Goal: Check status: Check status

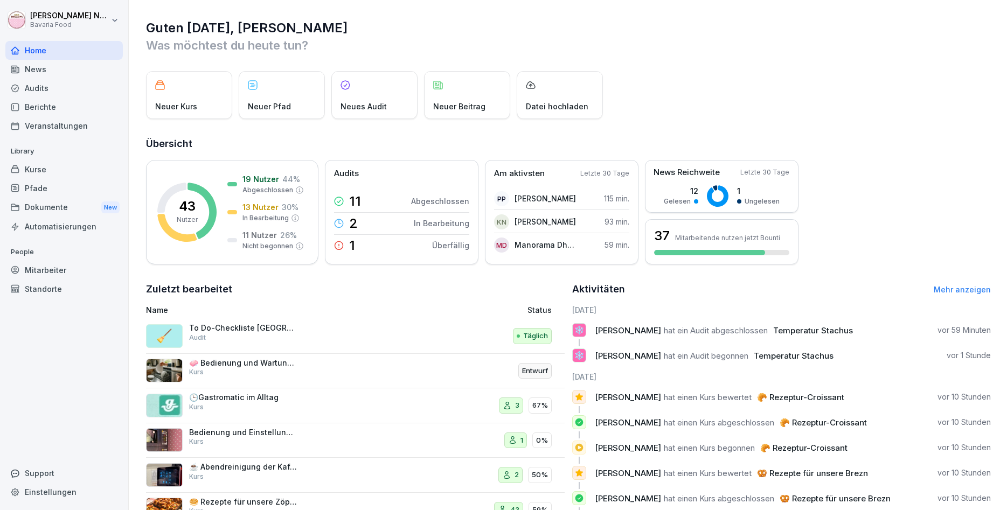
scroll to position [49, 0]
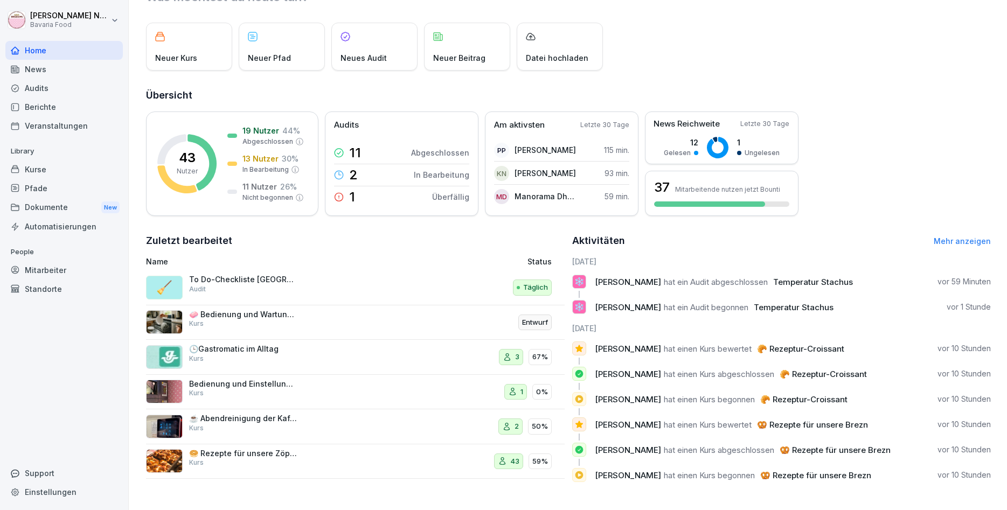
click at [575, 282] on p "❄️" at bounding box center [580, 281] width 10 height 15
click at [621, 282] on span "[PERSON_NAME]" at bounding box center [628, 282] width 66 height 10
click at [34, 87] on div "Audits" at bounding box center [63, 88] width 117 height 19
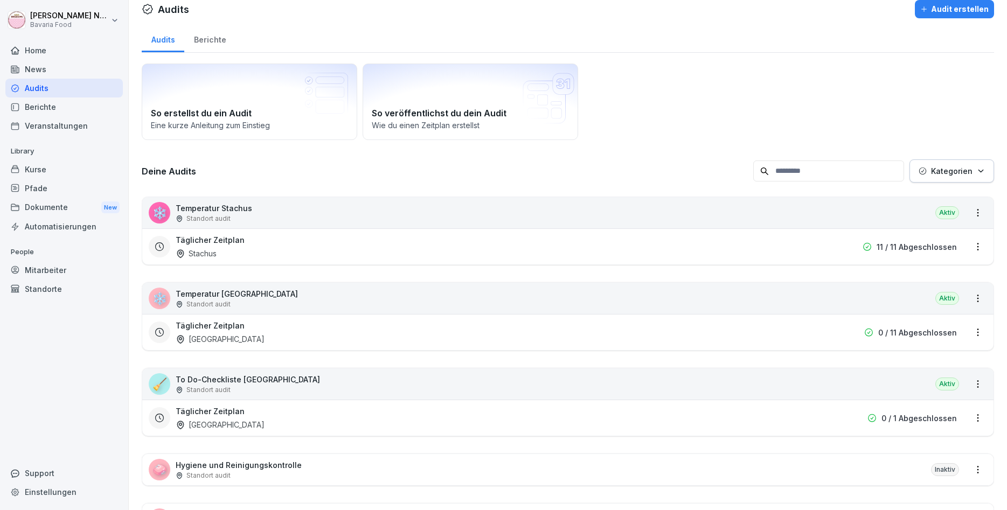
click at [977, 213] on html "[PERSON_NAME] Bavaria Food Home News Audits Berichte Veranstaltungen Library Ku…" at bounding box center [503, 255] width 1007 height 510
click at [236, 217] on html "[PERSON_NAME] Bavaria Food Home News Audits Berichte Veranstaltungen Library Ku…" at bounding box center [503, 255] width 1007 height 510
click at [358, 220] on div "❄️ Temperatur Stachus Standort audit Aktiv" at bounding box center [568, 212] width 852 height 31
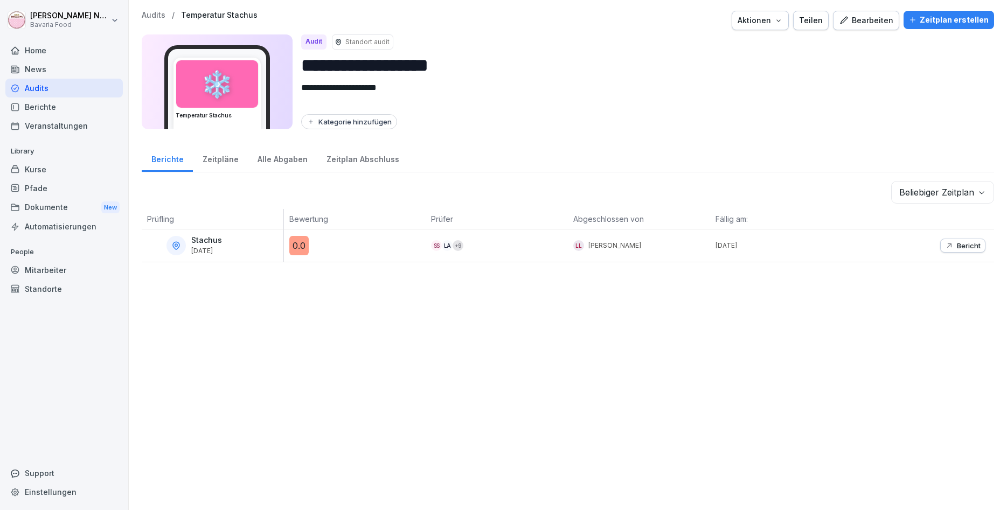
click at [966, 250] on p "Bericht" at bounding box center [969, 245] width 24 height 9
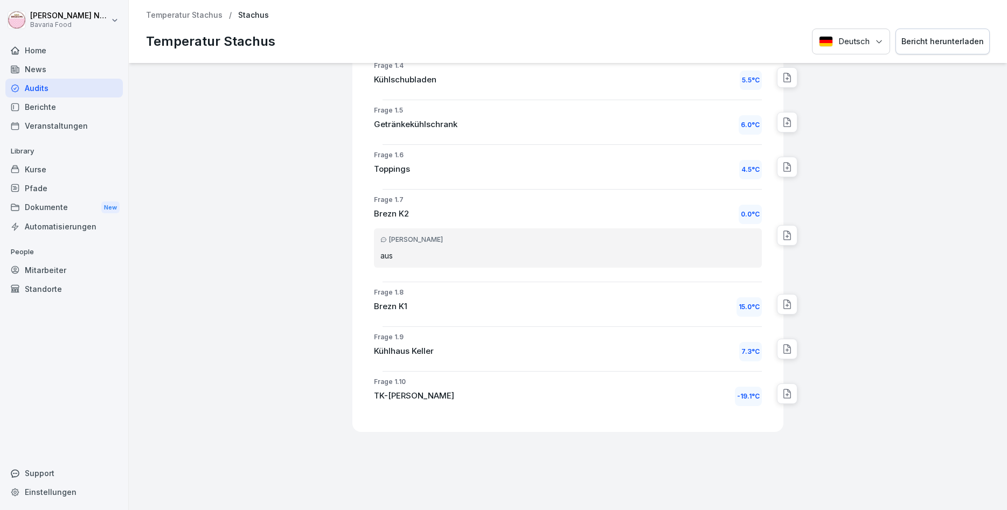
scroll to position [372, 0]
